Goal: Transaction & Acquisition: Purchase product/service

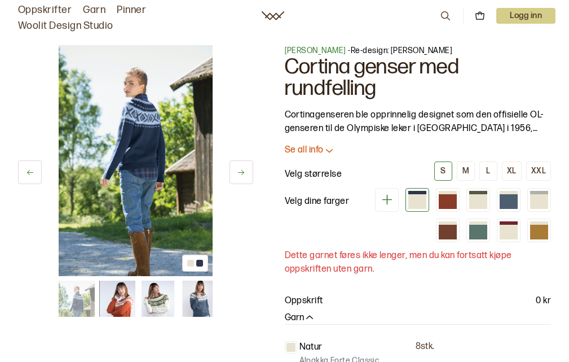
click at [331, 151] on icon at bounding box center [329, 150] width 7 height 3
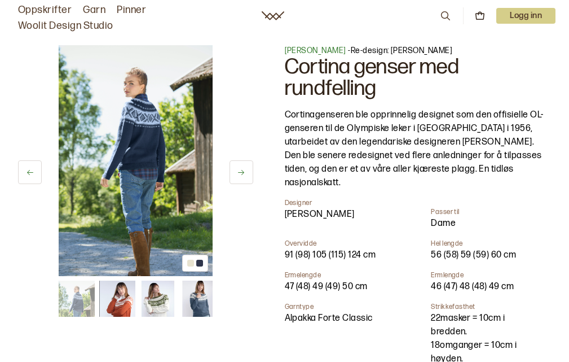
scroll to position [56, 0]
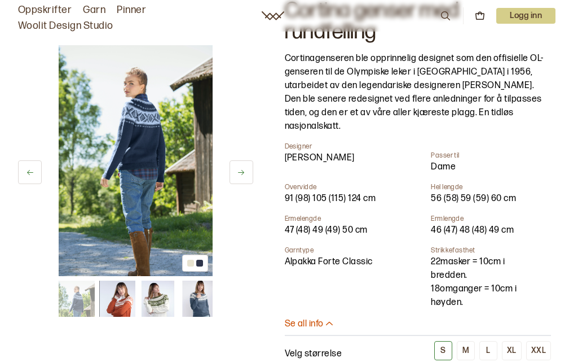
click at [239, 176] on icon at bounding box center [241, 172] width 8 height 8
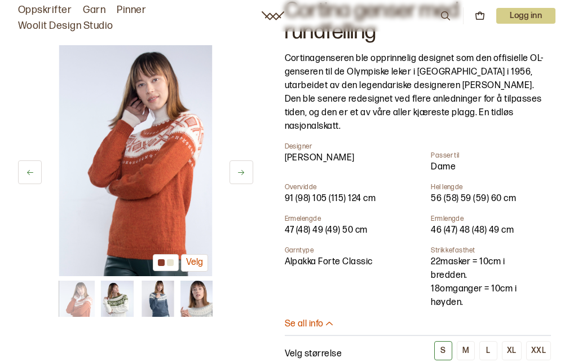
click at [239, 176] on icon at bounding box center [241, 172] width 8 height 8
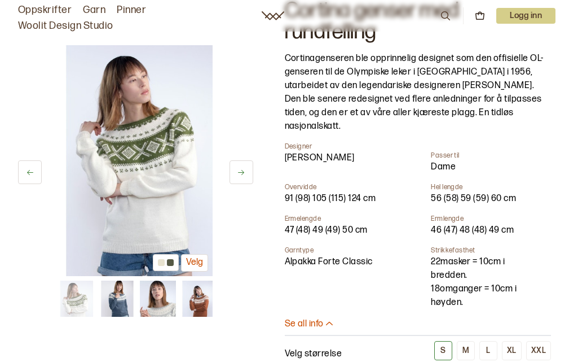
click at [239, 176] on icon at bounding box center [241, 172] width 8 height 8
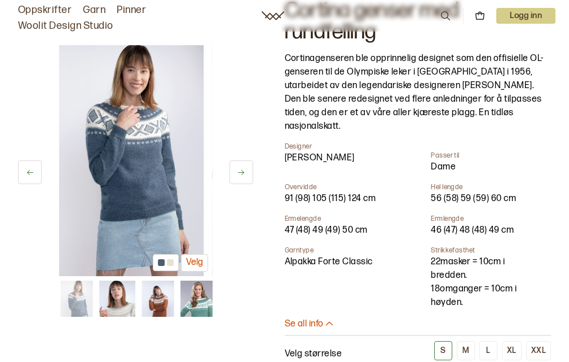
click at [239, 176] on icon at bounding box center [241, 172] width 8 height 8
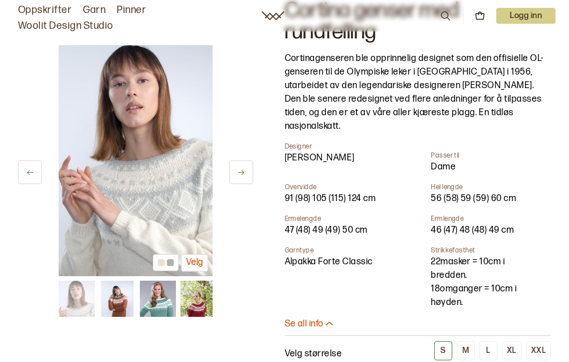
click at [239, 176] on icon at bounding box center [241, 172] width 8 height 8
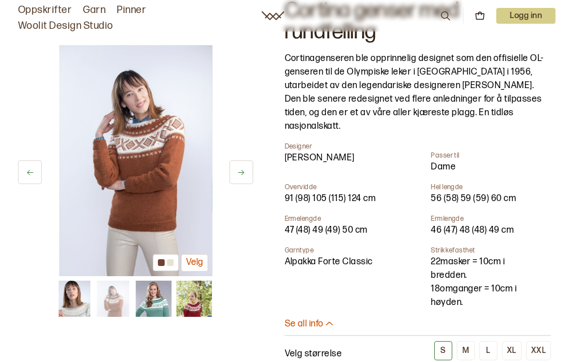
click at [239, 176] on icon at bounding box center [241, 172] width 8 height 8
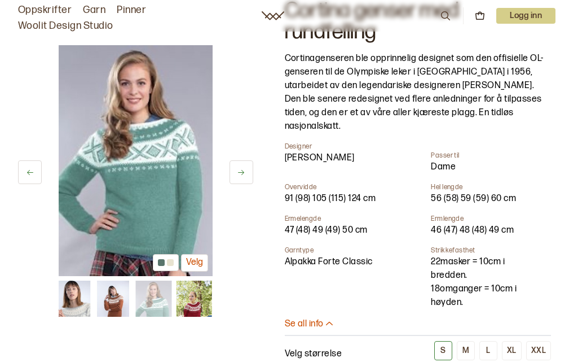
click at [239, 176] on icon at bounding box center [241, 172] width 8 height 8
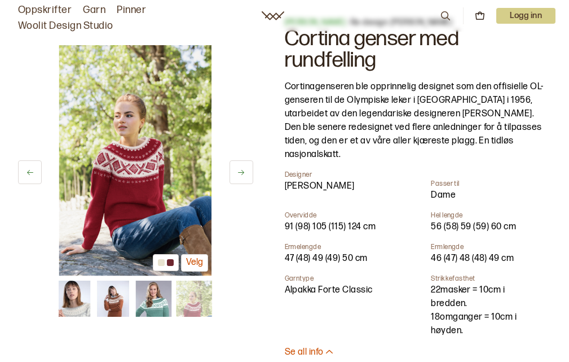
scroll to position [0, 0]
